Goal: Understand process/instructions

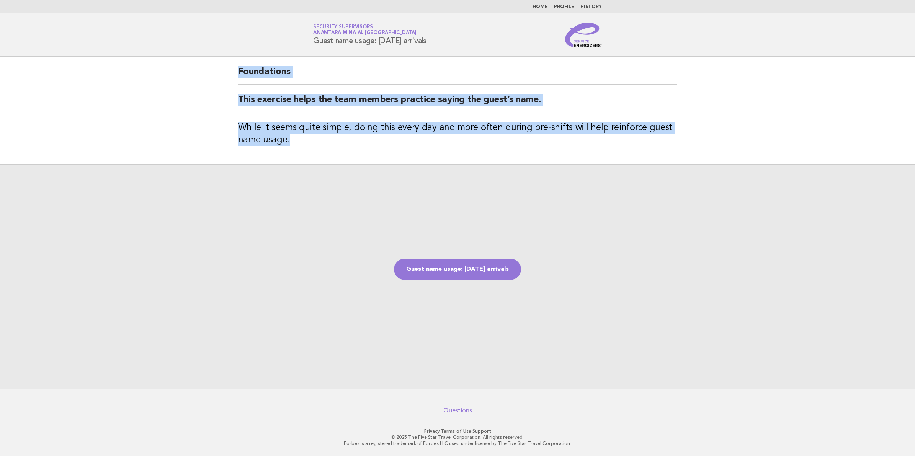
drag, startPoint x: 237, startPoint y: 73, endPoint x: 308, endPoint y: 137, distance: 95.4
click at [308, 137] on div "Foundations This exercise helps the team members practice saying the guest’s na…" at bounding box center [457, 111] width 457 height 108
copy div "Foundations This exercise helps the team members practice saying the guest’s na…"
click at [481, 267] on link "Guest name usage: [DATE] arrivals" at bounding box center [457, 269] width 127 height 21
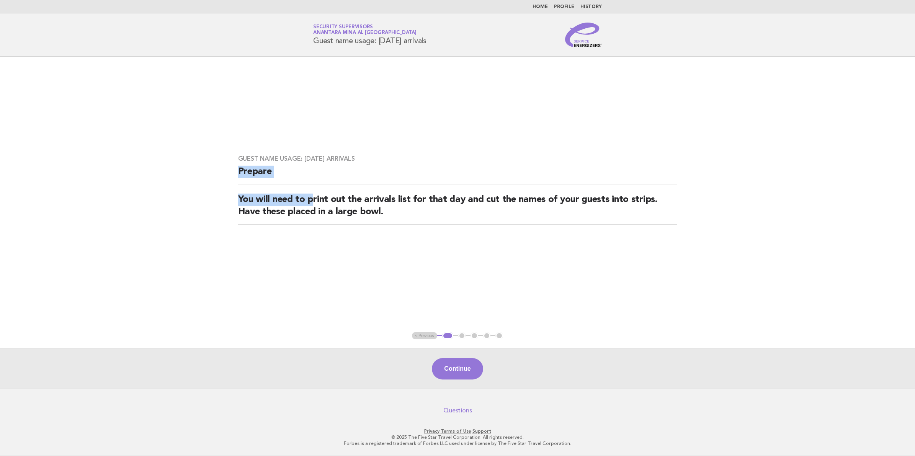
drag, startPoint x: 240, startPoint y: 170, endPoint x: 312, endPoint y: 195, distance: 76.8
click at [312, 195] on div "Guest name usage: Today's arrivals Prepare You will need to print out the arriv…" at bounding box center [457, 194] width 457 height 97
drag, startPoint x: 312, startPoint y: 195, endPoint x: 392, endPoint y: 211, distance: 81.9
click at [392, 211] on h2 "You will need to print out the arrivals list for that day and cut the names of …" at bounding box center [457, 209] width 439 height 31
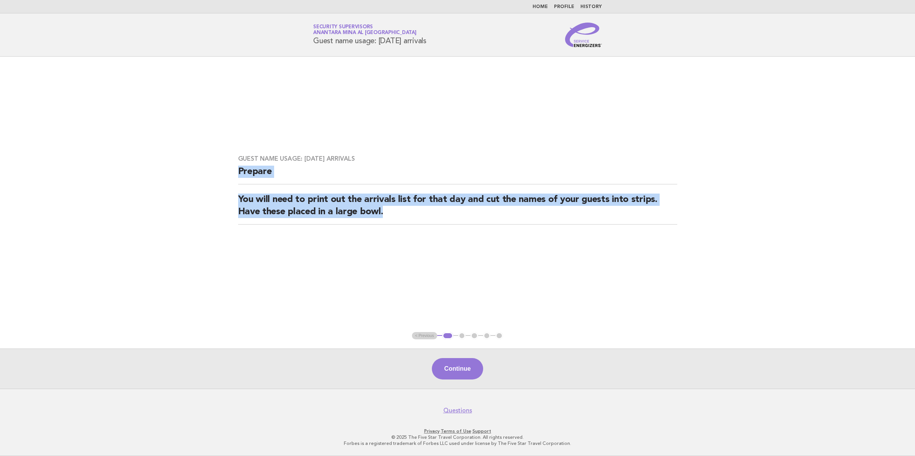
drag, startPoint x: 240, startPoint y: 171, endPoint x: 402, endPoint y: 210, distance: 166.5
click at [402, 210] on div "Guest name usage: Today's arrivals Prepare You will need to print out the arriv…" at bounding box center [457, 194] width 457 height 97
copy div "Prepare You will need to print out the arrivals list for that day and cut the n…"
click at [460, 363] on button "Continue" at bounding box center [457, 368] width 51 height 21
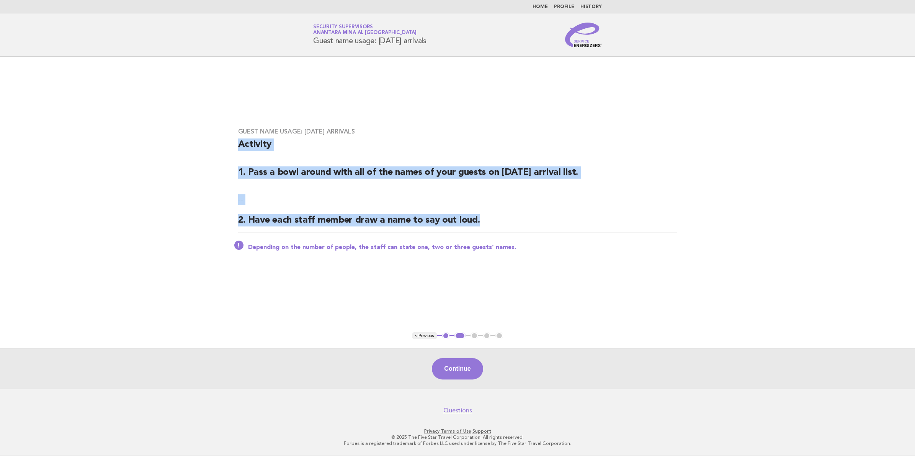
drag, startPoint x: 240, startPoint y: 144, endPoint x: 501, endPoint y: 230, distance: 274.8
click at [501, 230] on div "Guest name usage: Today's arrivals Activity 1. Pass a bowl around with all of t…" at bounding box center [457, 194] width 457 height 151
copy div "Activity 1. Pass a bowl around with all of the names of your guests on today's …"
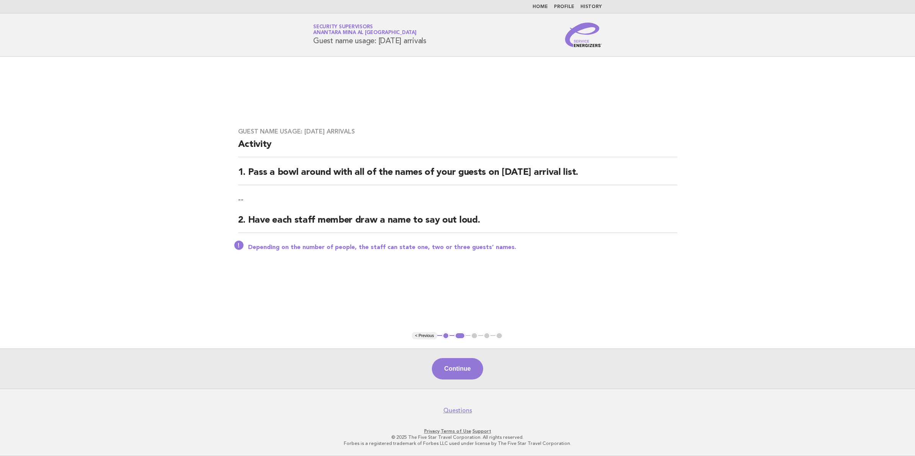
click at [425, 250] on p "Depending on the number of people, the staff can state one, two or three guests…" at bounding box center [462, 248] width 429 height 8
click at [462, 367] on button "Continue" at bounding box center [457, 368] width 51 height 21
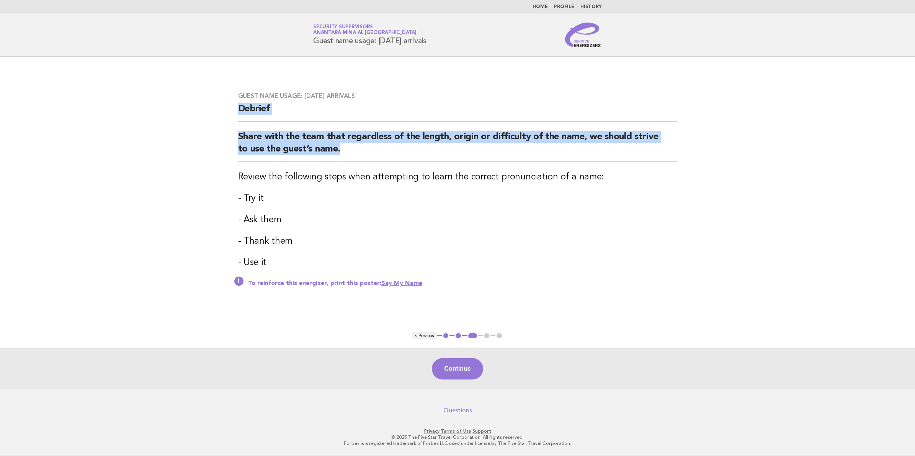
drag, startPoint x: 238, startPoint y: 106, endPoint x: 438, endPoint y: 160, distance: 207.2
click at [438, 160] on div "Guest name usage: Today's arrivals Debrief Share with the team that regardless …" at bounding box center [457, 194] width 457 height 223
copy div "Debrief Share with the team that regardless of the length, origin or difficulty…"
click at [399, 282] on link "Say My Name" at bounding box center [401, 284] width 41 height 6
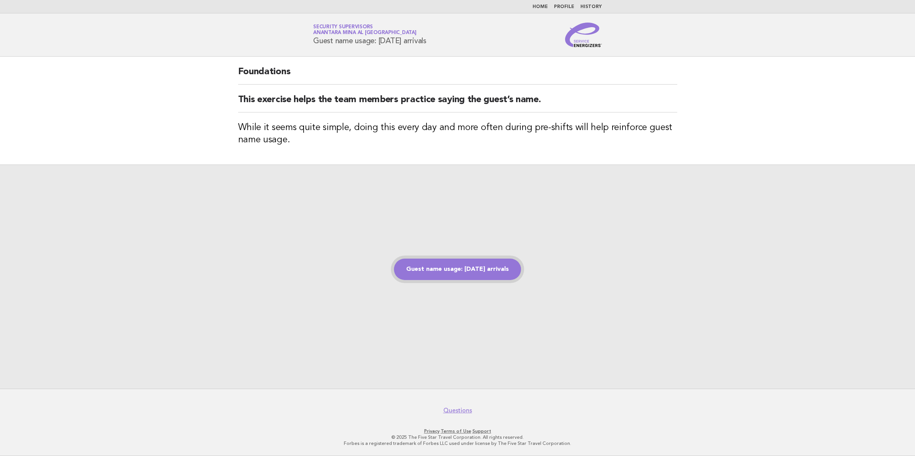
click at [481, 269] on link "Guest name usage: [DATE] arrivals" at bounding box center [457, 269] width 127 height 21
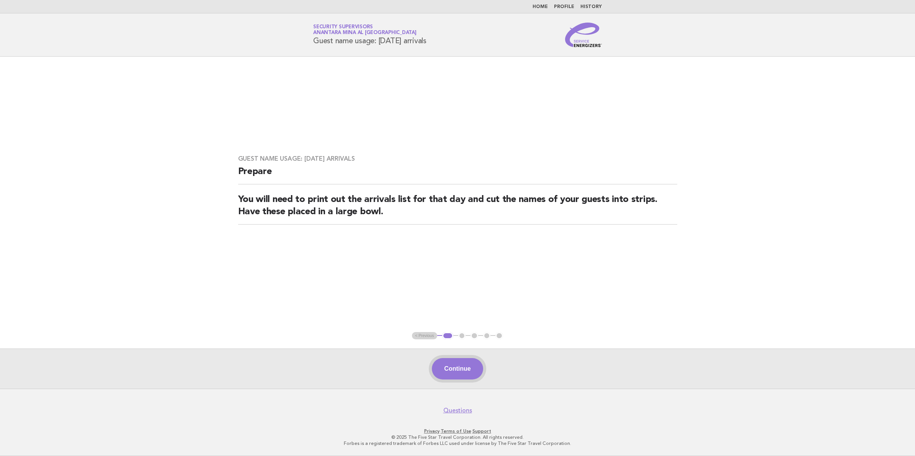
click at [483, 371] on button "Continue" at bounding box center [457, 368] width 51 height 21
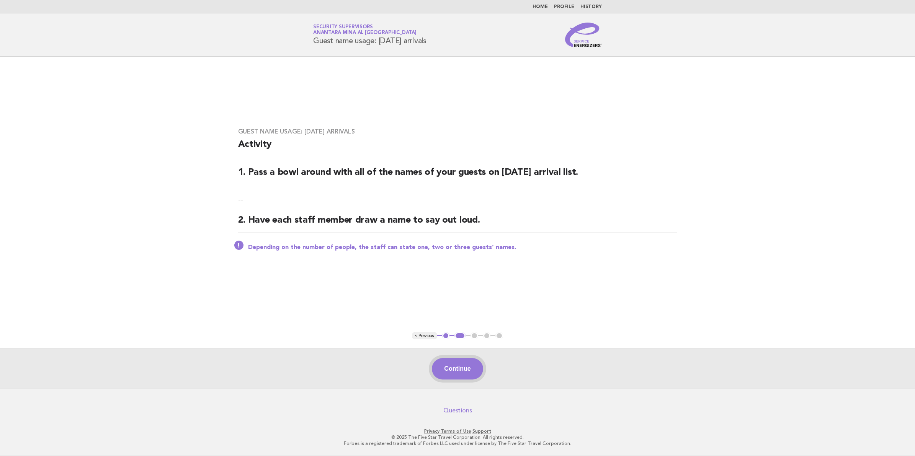
click at [478, 370] on button "Continue" at bounding box center [457, 368] width 51 height 21
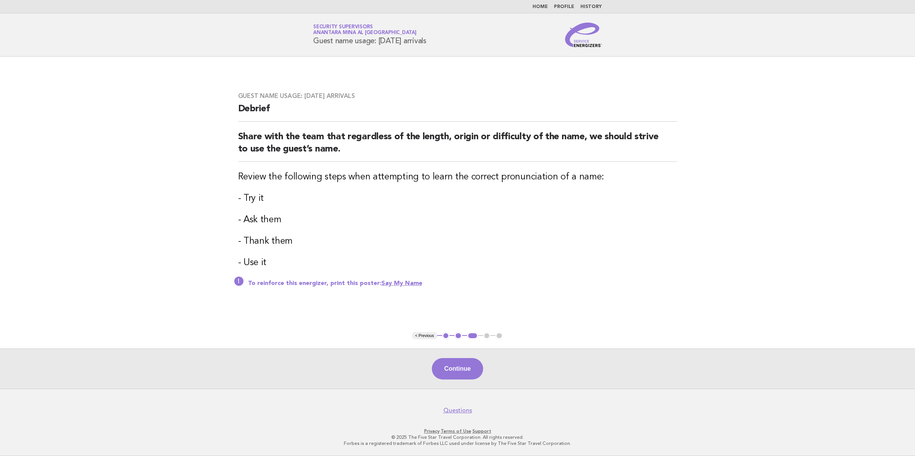
click at [478, 370] on button "Continue" at bounding box center [457, 368] width 51 height 21
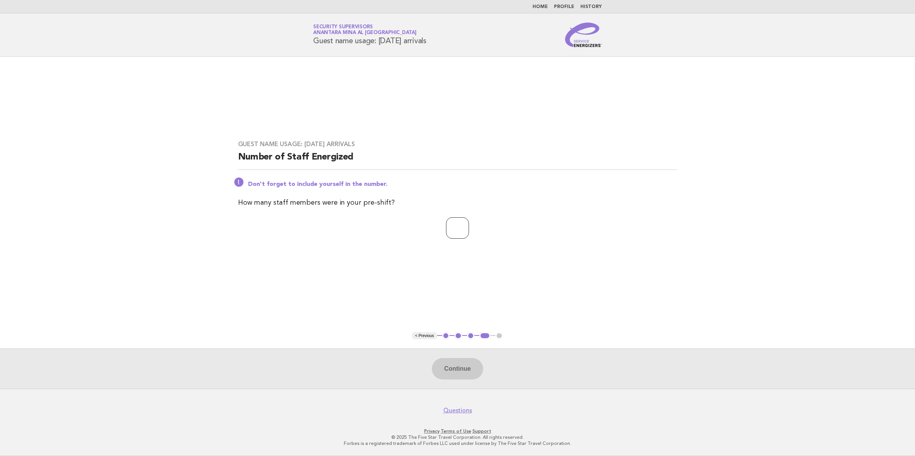
click at [456, 228] on input "number" at bounding box center [457, 227] width 23 height 21
type input "**"
click at [446, 364] on button "Continue" at bounding box center [457, 368] width 51 height 21
